Goal: Complete application form

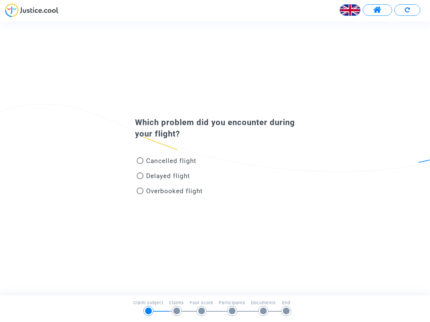
click at [350, 10] on img at bounding box center [350, 10] width 20 height 20
click at [377, 10] on span at bounding box center [377, 10] width 8 height 9
click at [407, 10] on img at bounding box center [407, 9] width 5 height 5
click at [215, 159] on div "Cancelled flight" at bounding box center [204, 162] width 148 height 15
click at [166, 162] on span "Cancelled flight" at bounding box center [171, 161] width 50 height 8
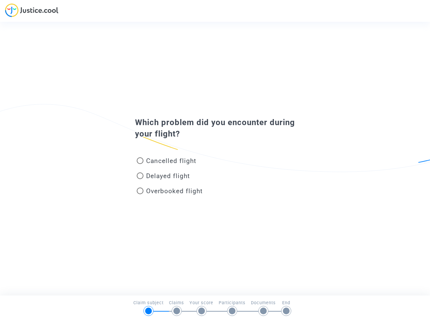
click at [140, 164] on input "Cancelled flight" at bounding box center [140, 164] width 0 height 0
radio input "true"
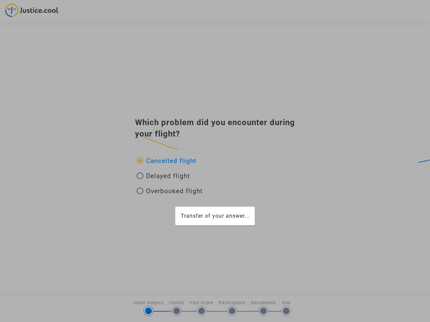
click at [166, 161] on div "Transfer of your answer..." at bounding box center [215, 161] width 430 height 322
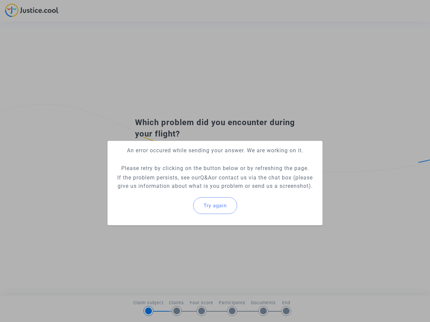
click at [163, 177] on p "If the problem persists, see our Q&A or contact us via the chat box (please giv…" at bounding box center [215, 182] width 204 height 17
click at [163, 176] on p "If the problem persists, see our Q&A or contact us via the chat box (please giv…" at bounding box center [215, 182] width 204 height 17
click at [170, 192] on div "Try again" at bounding box center [215, 205] width 204 height 29
click at [170, 191] on mat-card "An error occured while sending your answer. We are working on it. Please retry …" at bounding box center [214, 183] width 215 height 85
